Goal: Information Seeking & Learning: Learn about a topic

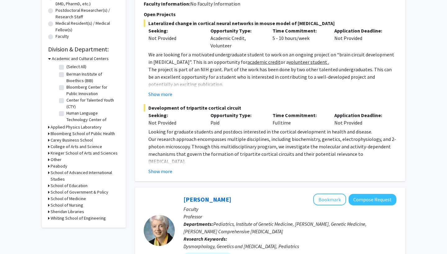
scroll to position [147, 0]
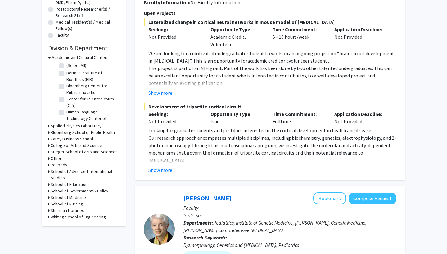
click at [50, 219] on div "Whiting School of Engineering" at bounding box center [83, 217] width 71 height 7
click at [47, 218] on div "Refine By Collaboration Status: Collaboration Status All Faculty/Staff Collabor…" at bounding box center [84, 56] width 84 height 340
click at [59, 220] on h3 "Whiting School of Engineering" at bounding box center [78, 217] width 55 height 7
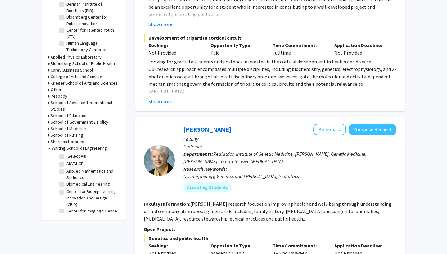
scroll to position [216, 0]
click at [66, 185] on label "Biomedical Engineering" at bounding box center [87, 184] width 43 height 7
click at [66, 185] on input "Biomedical Engineering" at bounding box center [68, 183] width 4 height 4
checkbox input "true"
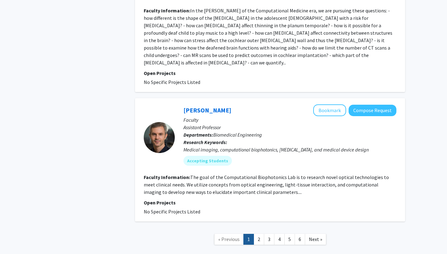
scroll to position [1498, 0]
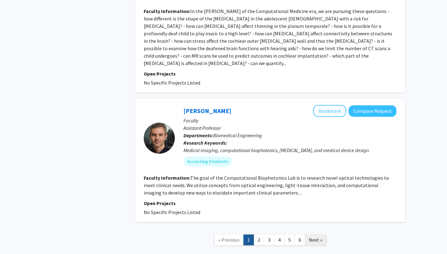
click at [314, 237] on span "Next »" at bounding box center [315, 240] width 13 height 6
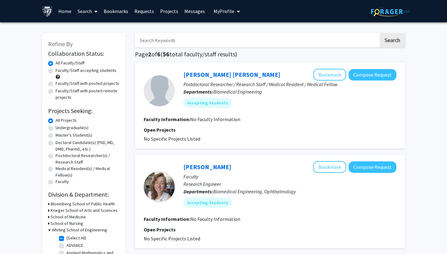
click at [108, 10] on link "Bookmarks" at bounding box center [115, 11] width 31 height 22
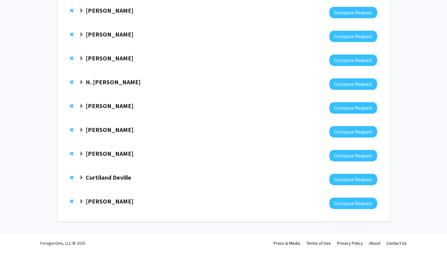
click at [105, 201] on strong "[PERSON_NAME]" at bounding box center [110, 202] width 48 height 8
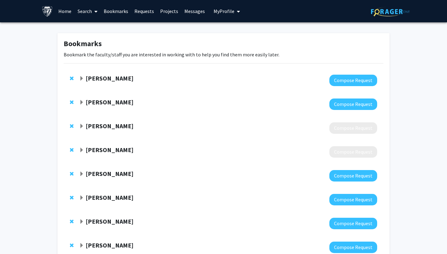
click at [61, 12] on link "Home" at bounding box center [64, 11] width 19 height 22
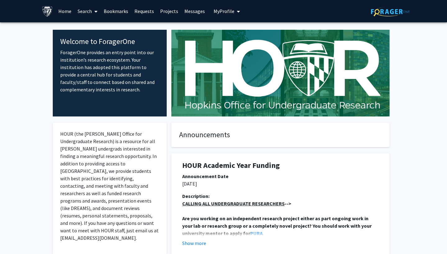
click at [88, 11] on link "Search" at bounding box center [87, 11] width 26 height 22
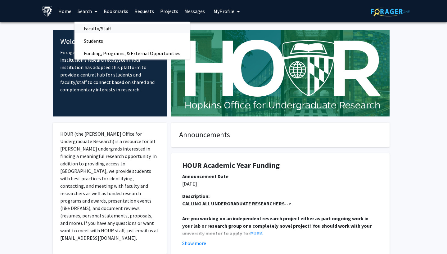
click at [82, 28] on span "Faculty/Staff" at bounding box center [97, 28] width 46 height 12
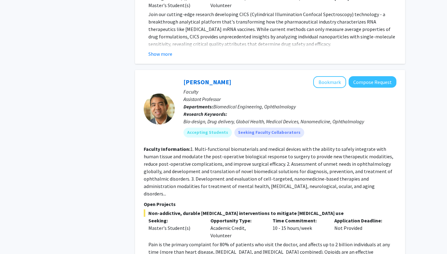
scroll to position [1176, 0]
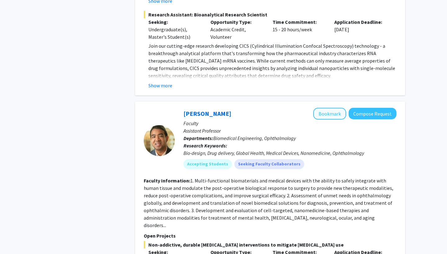
click at [330, 108] on button "Bookmark" at bounding box center [329, 114] width 33 height 12
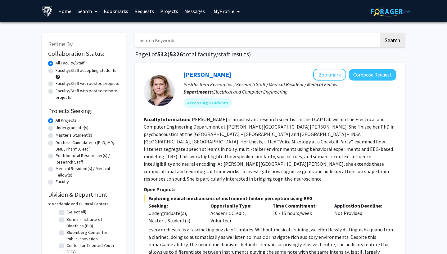
scroll to position [0, 0]
click at [164, 37] on input "Search Keywords" at bounding box center [256, 40] width 243 height 14
type input "hai-quan"
click at [392, 41] on button "Search" at bounding box center [391, 40] width 25 height 14
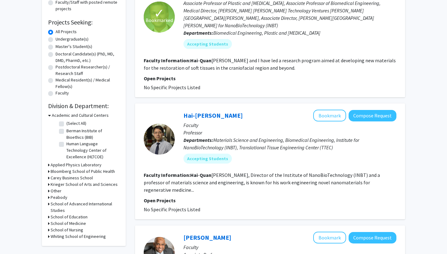
scroll to position [89, 0]
